Goal: Transaction & Acquisition: Purchase product/service

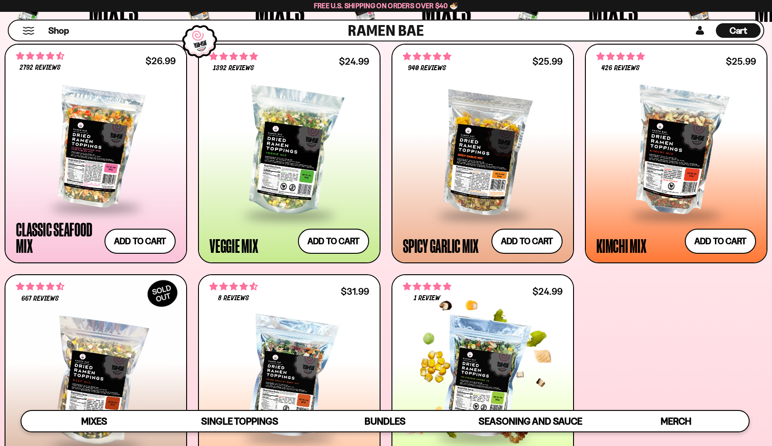
scroll to position [365, 0]
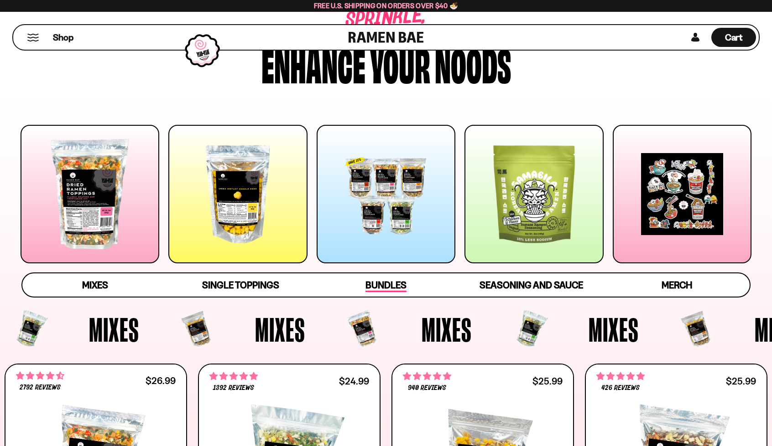
click at [377, 281] on span "Bundles" at bounding box center [385, 286] width 41 height 13
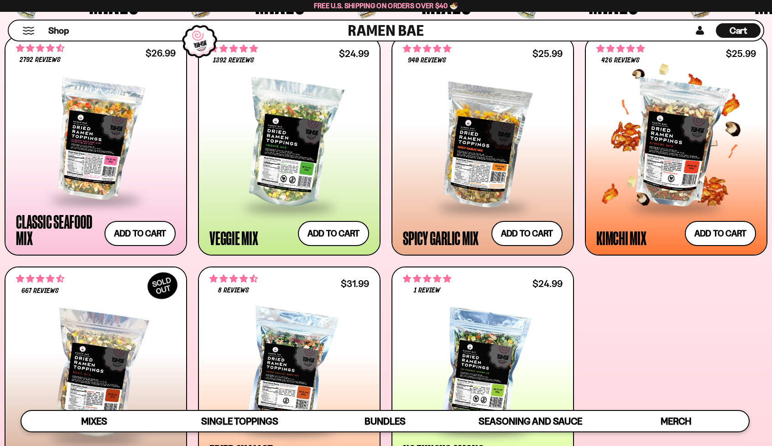
scroll to position [318, 0]
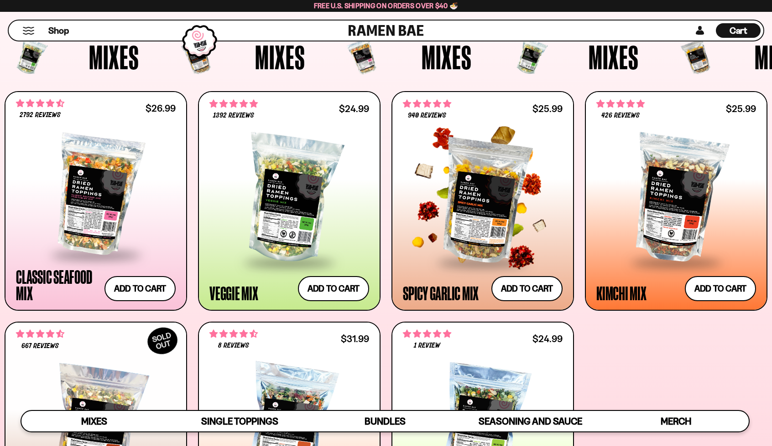
click at [473, 199] on div at bounding box center [483, 199] width 160 height 125
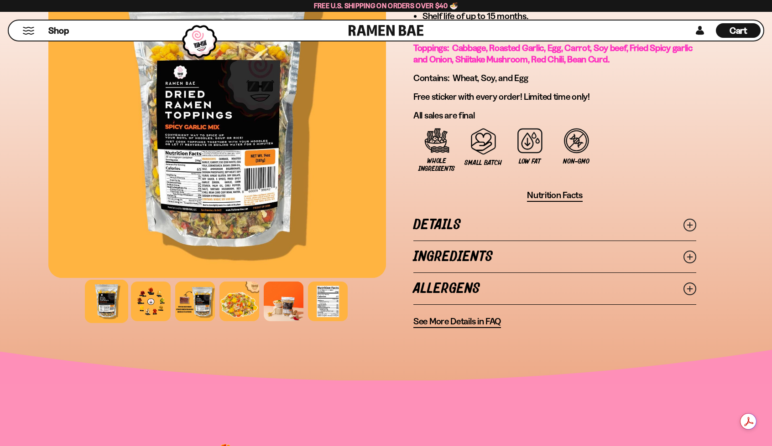
scroll to position [593, 0]
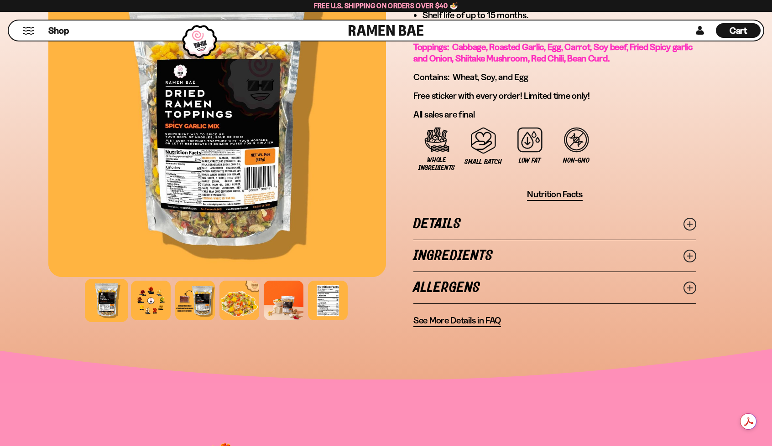
click at [430, 251] on link "Ingredients" at bounding box center [554, 255] width 283 height 31
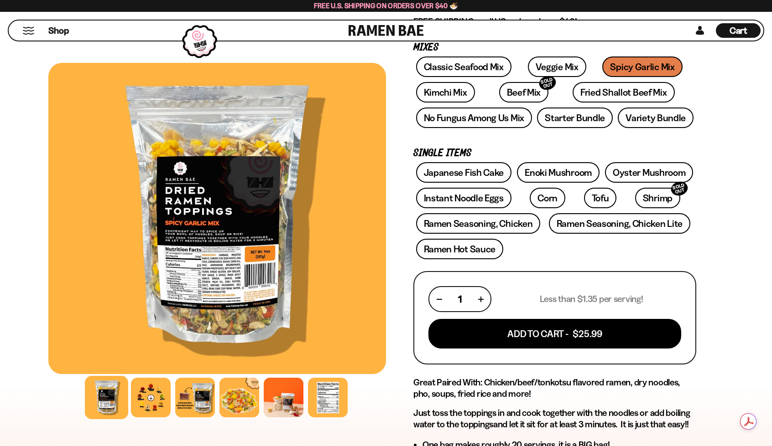
scroll to position [137, 0]
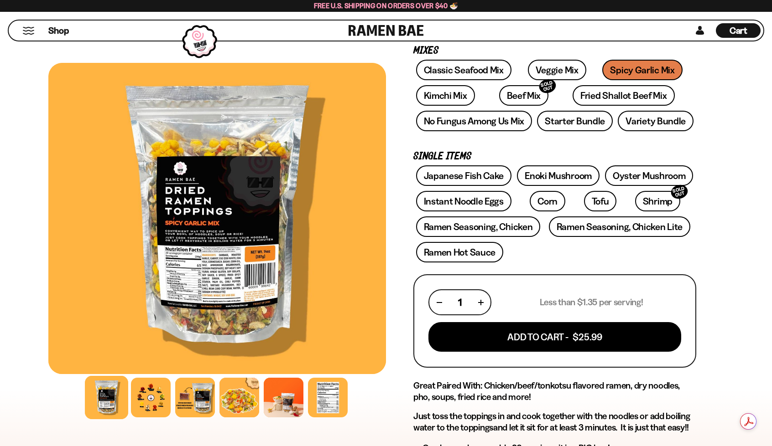
click at [210, 238] on div at bounding box center [216, 218] width 337 height 311
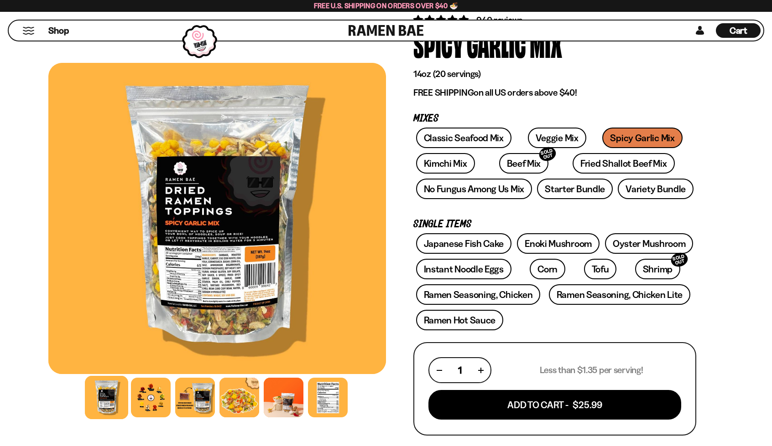
scroll to position [91, 0]
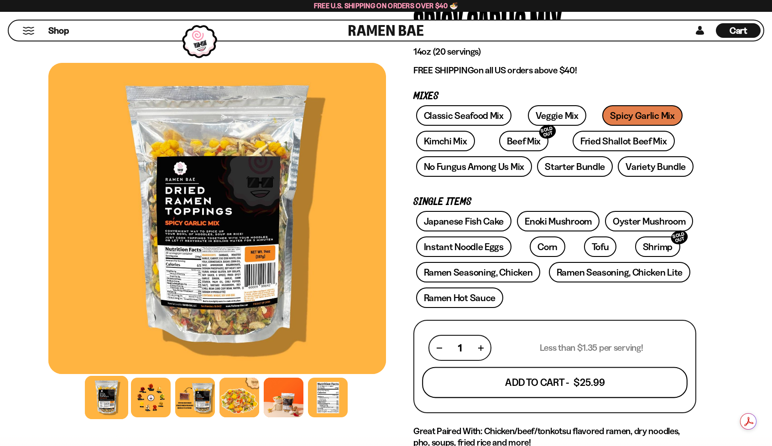
click at [504, 383] on button "Add To Cart - $25.99" at bounding box center [554, 383] width 265 height 31
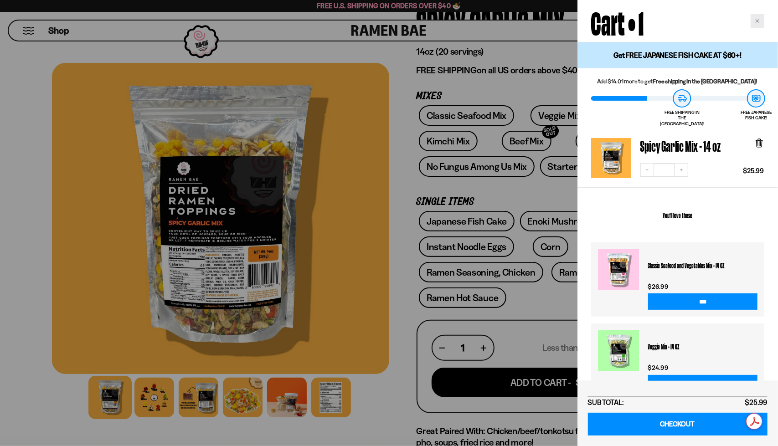
click at [759, 20] on icon "Close cart" at bounding box center [758, 21] width 4 height 4
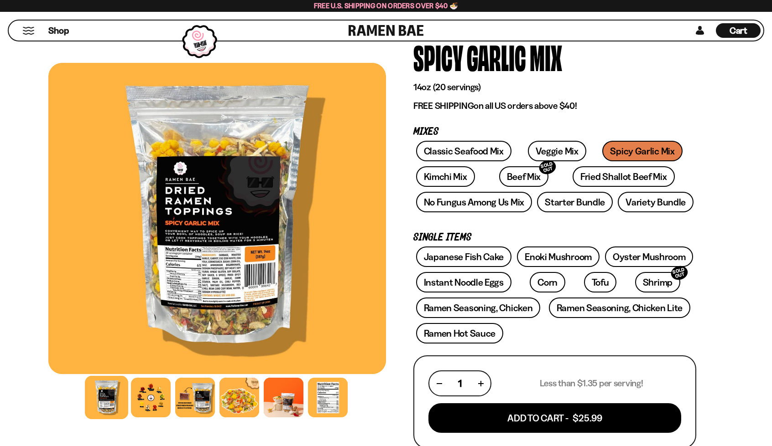
scroll to position [0, 0]
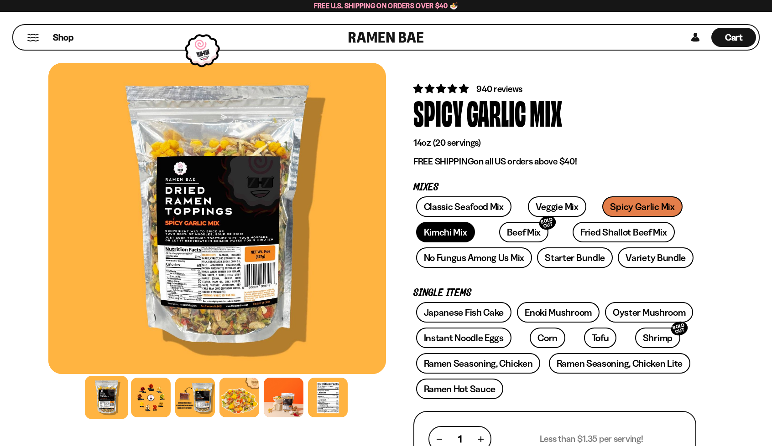
click at [452, 232] on link "Kimchi Mix" at bounding box center [445, 232] width 59 height 21
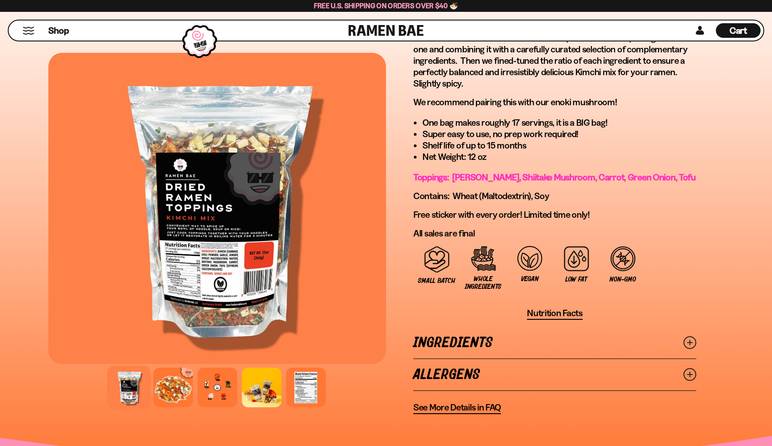
scroll to position [547, 0]
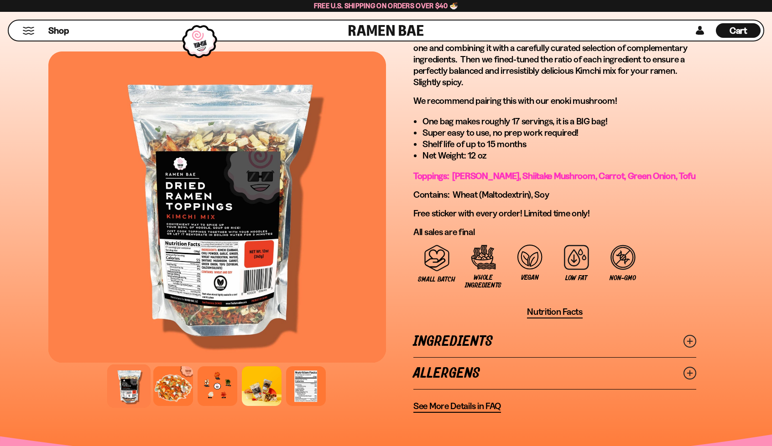
click at [440, 336] on link "Ingredients" at bounding box center [554, 341] width 283 height 31
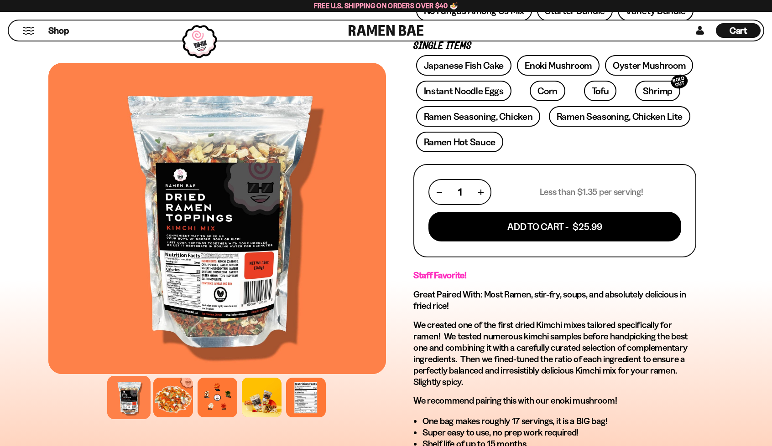
scroll to position [228, 0]
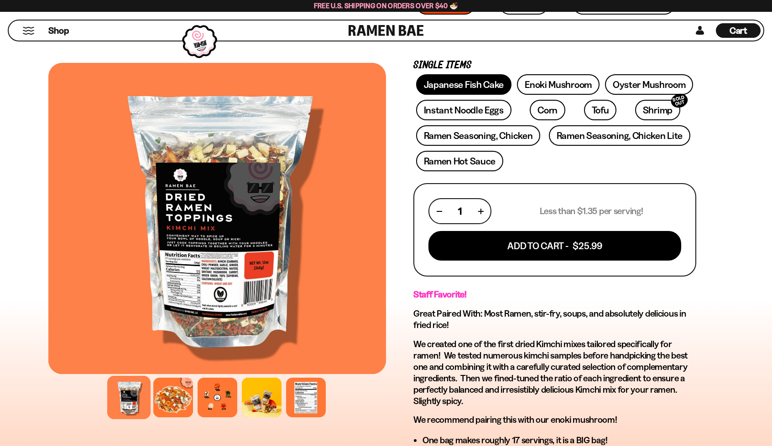
click at [479, 81] on link "Japanese Fish Cake" at bounding box center [464, 84] width 96 height 21
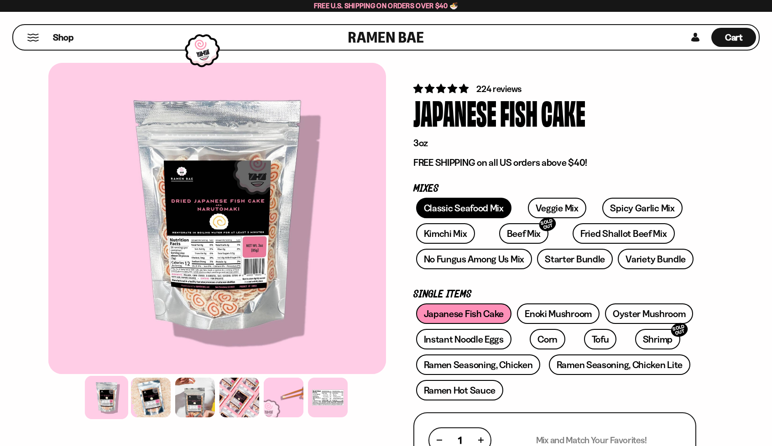
click at [445, 211] on link "Classic Seafood Mix" at bounding box center [463, 208] width 95 height 21
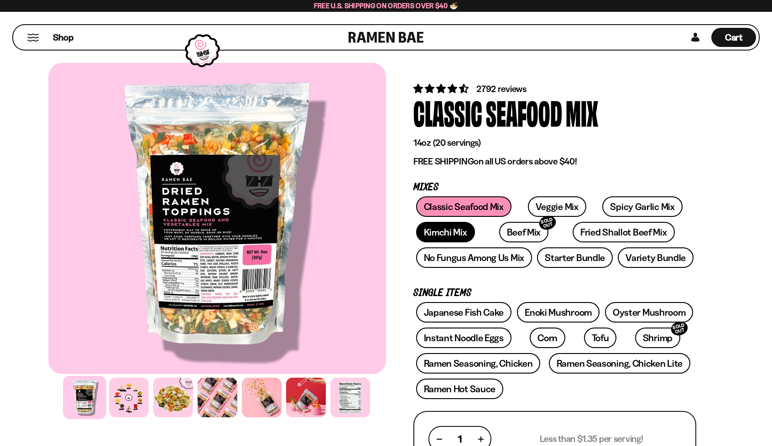
click at [461, 238] on link "Kimchi Mix" at bounding box center [445, 232] width 59 height 21
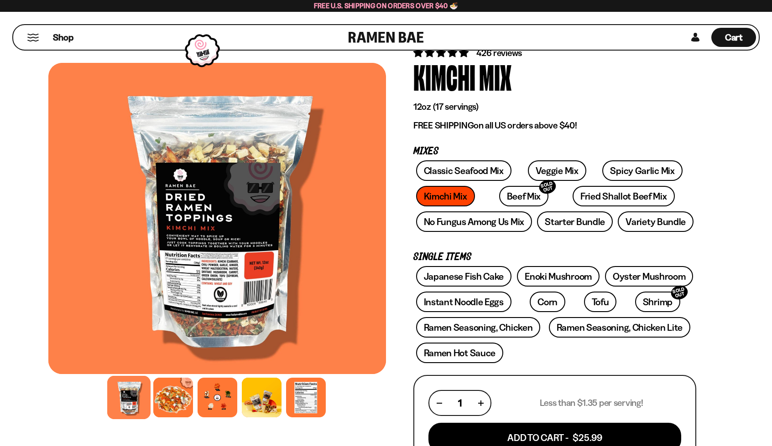
scroll to position [182, 0]
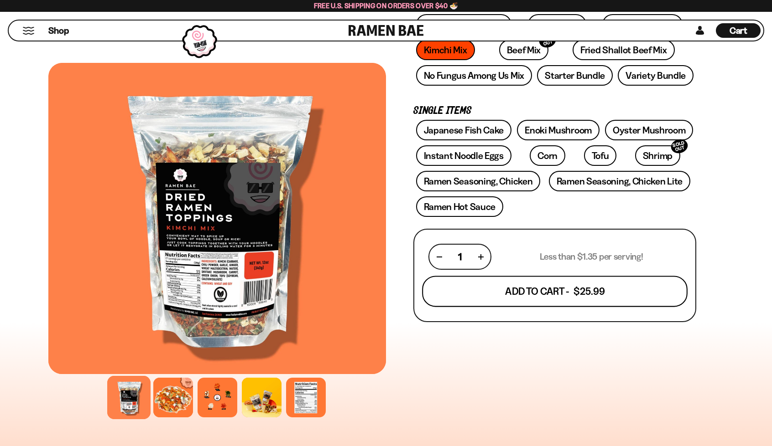
click at [523, 296] on button "Add To Cart - $25.99" at bounding box center [554, 291] width 265 height 31
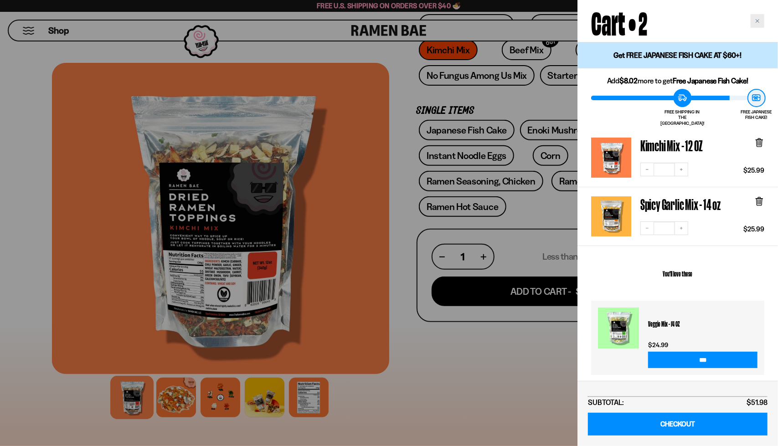
click at [762, 21] on div "Close cart" at bounding box center [758, 21] width 14 height 14
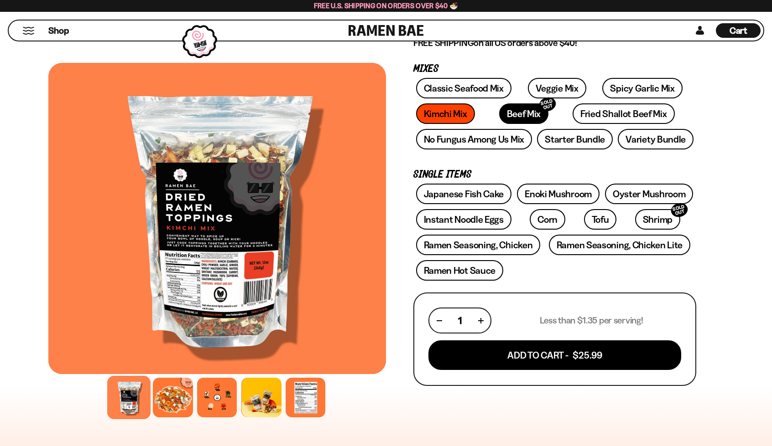
scroll to position [0, 0]
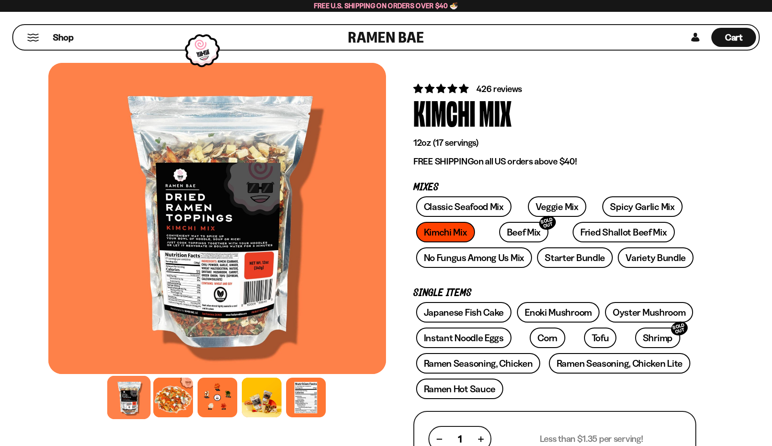
click at [30, 36] on button "Mobile Menu Trigger" at bounding box center [33, 38] width 12 height 8
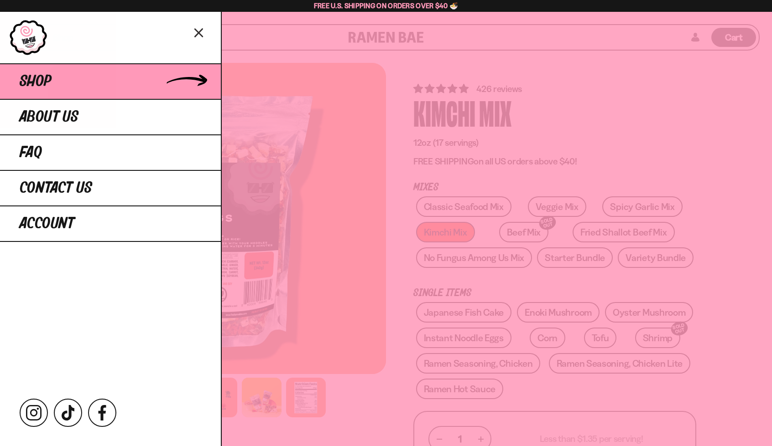
click at [49, 86] on span "Shop" at bounding box center [36, 81] width 32 height 16
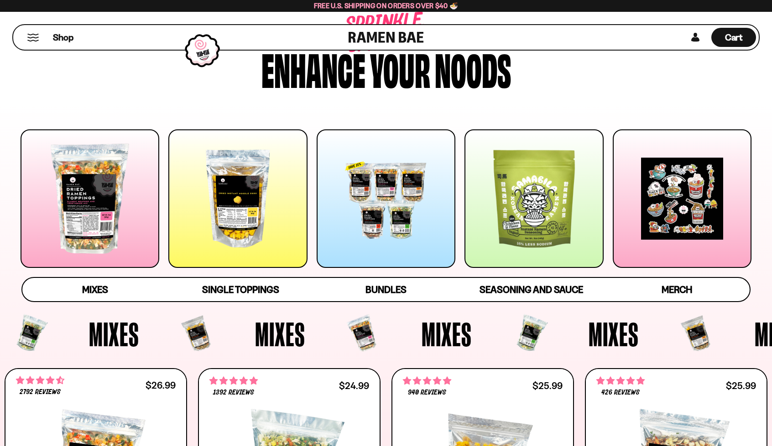
scroll to position [46, 0]
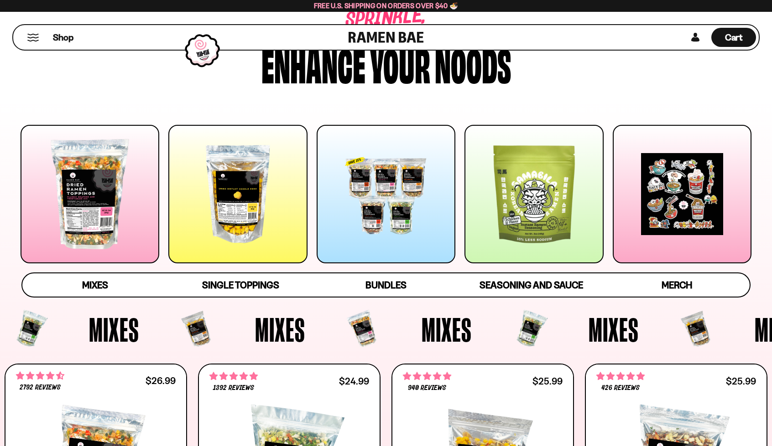
click at [548, 201] on div at bounding box center [533, 194] width 139 height 139
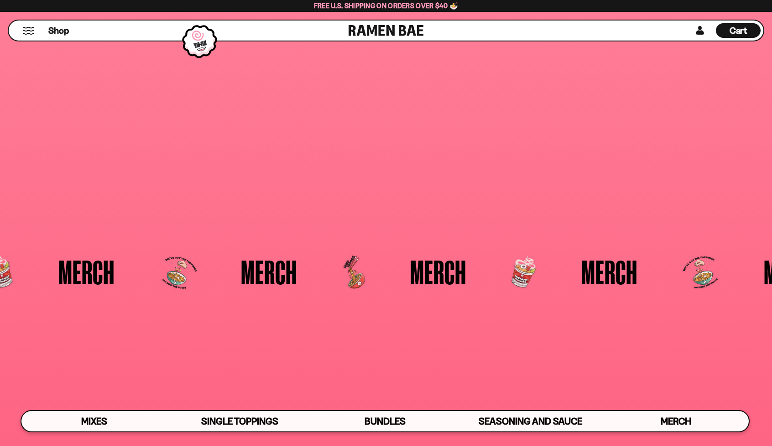
scroll to position [2437, 0]
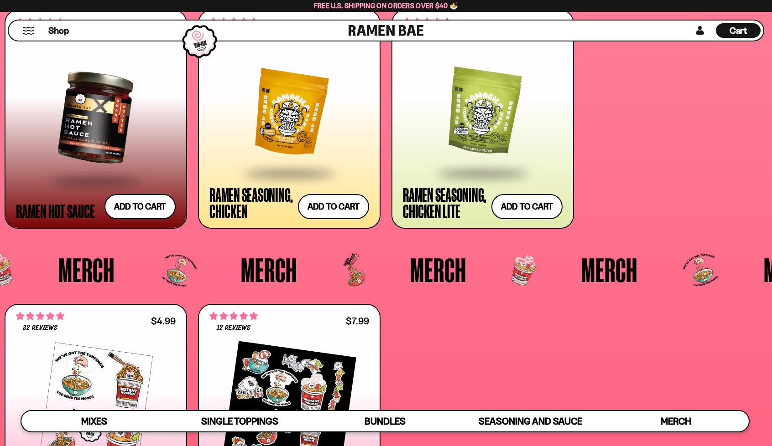
click at [111, 113] on div at bounding box center [96, 117] width 160 height 125
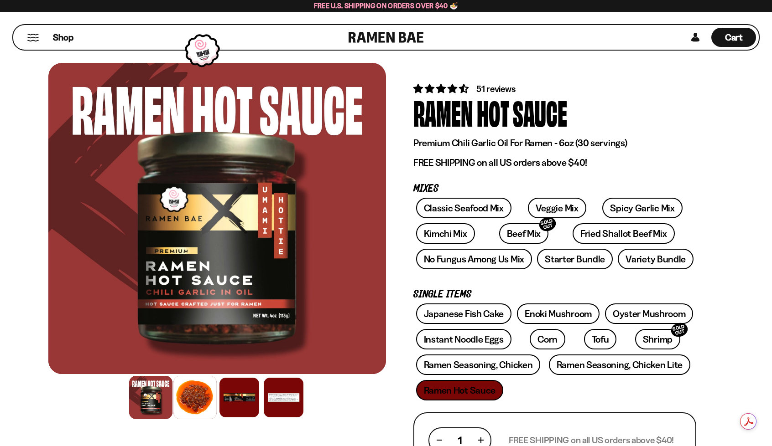
click at [196, 399] on div at bounding box center [194, 397] width 43 height 43
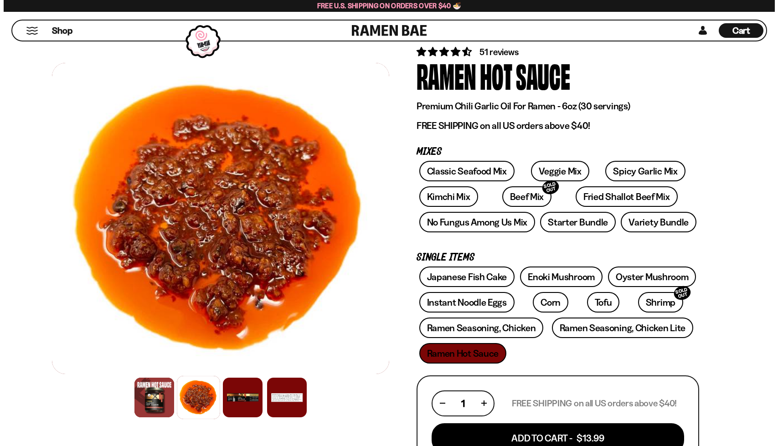
scroll to position [182, 0]
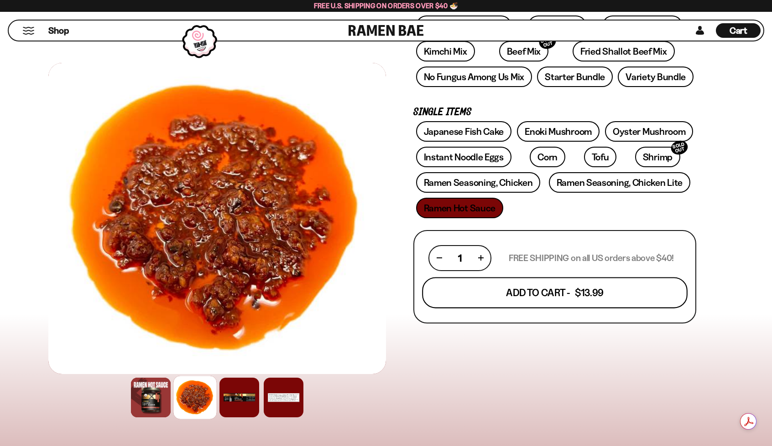
click at [499, 292] on button "Add To Cart - $13.99" at bounding box center [554, 292] width 265 height 31
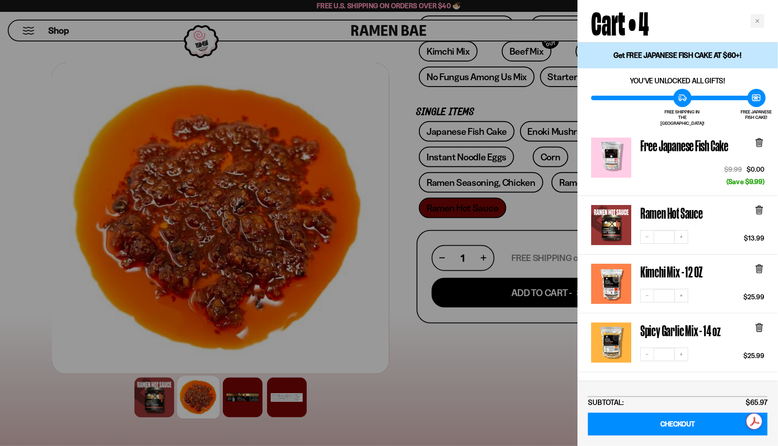
click at [606, 329] on link "Spicy Garlic Mix - 14 oz" at bounding box center [611, 343] width 40 height 40
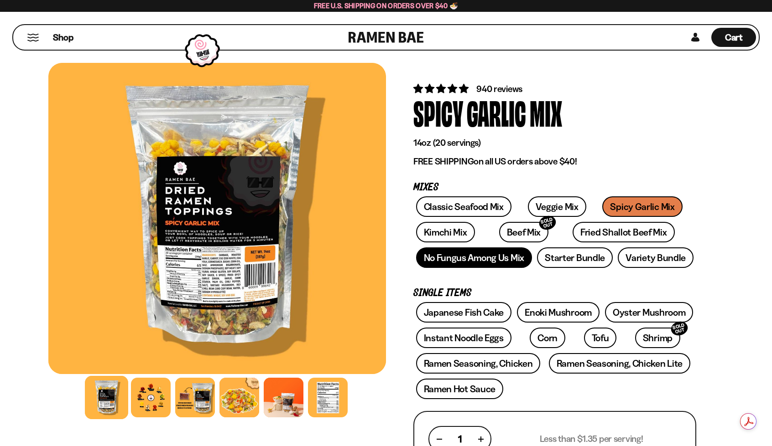
click at [487, 261] on link "No Fungus Among Us Mix" at bounding box center [474, 258] width 116 height 21
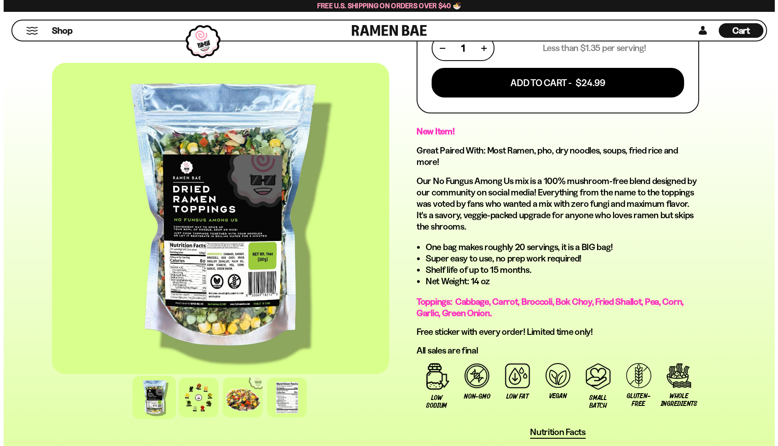
scroll to position [319, 0]
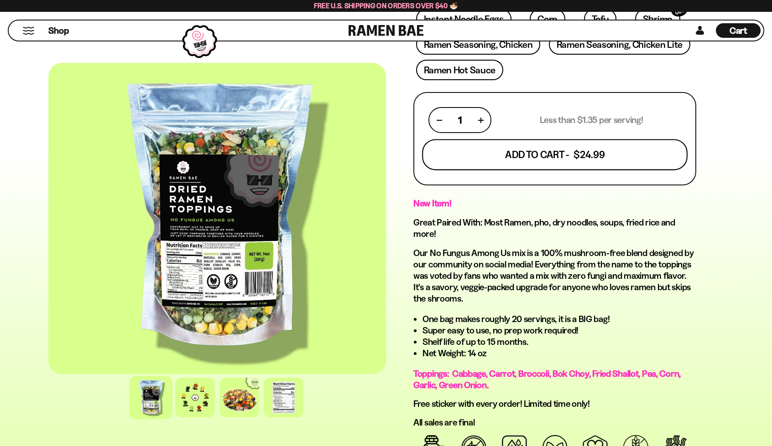
click at [499, 157] on button "Add To Cart - $24.99" at bounding box center [554, 155] width 265 height 31
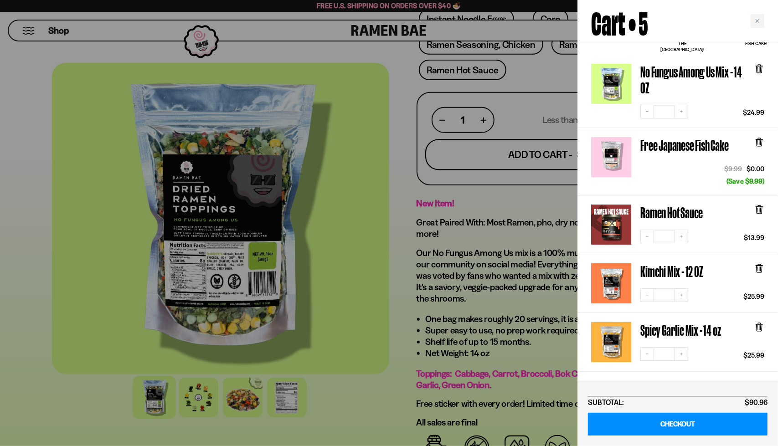
scroll to position [91, 0]
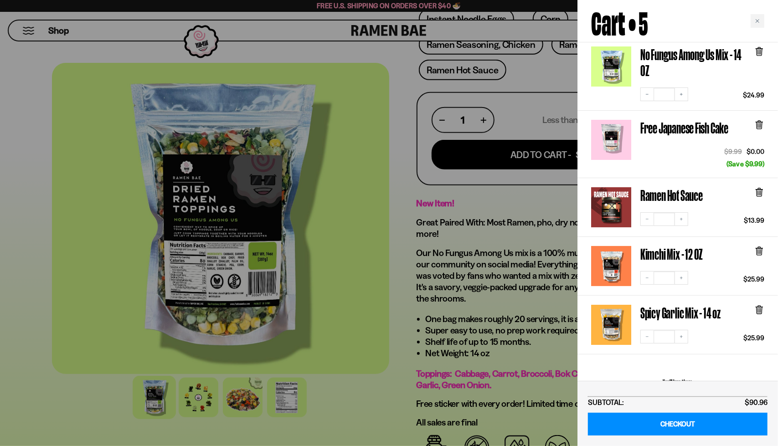
click at [760, 306] on icon at bounding box center [759, 309] width 3 height 7
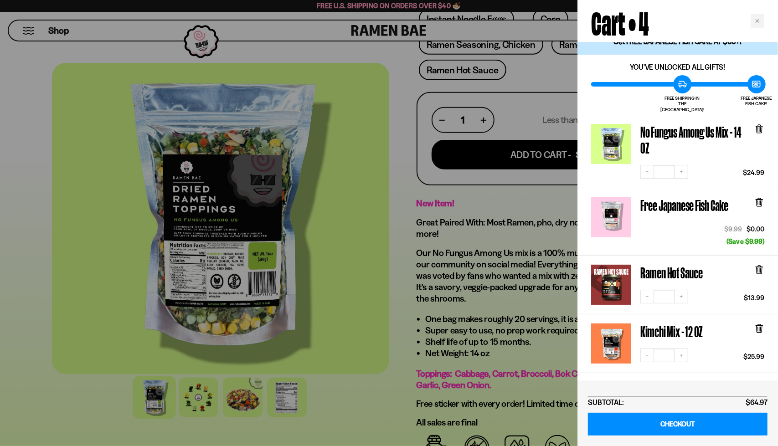
scroll to position [0, 0]
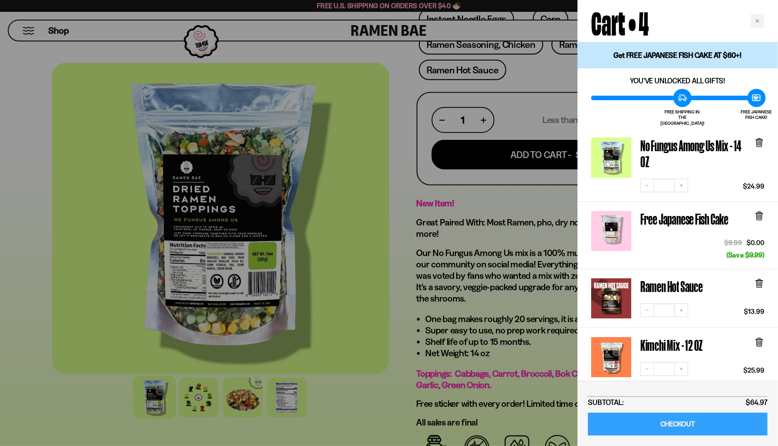
click at [648, 426] on link "CHECKOUT" at bounding box center [678, 424] width 180 height 23
